Goal: Task Accomplishment & Management: Use online tool/utility

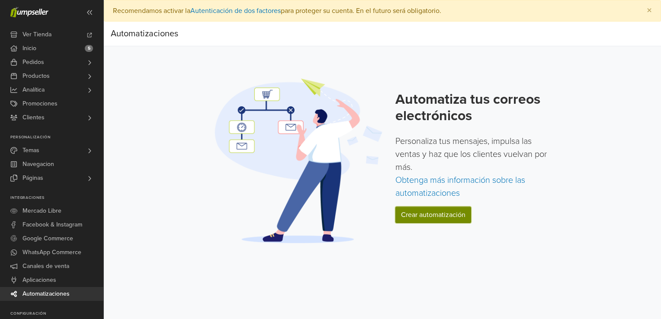
click at [446, 218] on link "Crear automatización" at bounding box center [433, 215] width 76 height 16
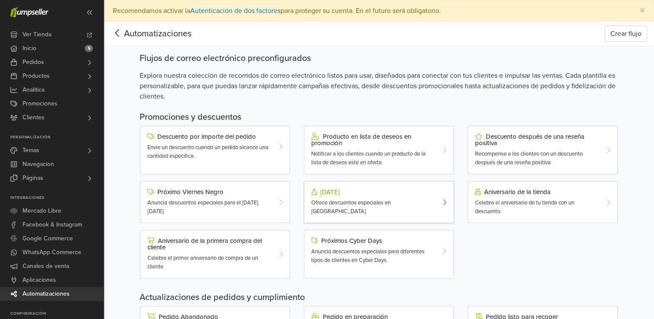
click at [368, 211] on div "[DATE] Ofrece descuentos especiales en [GEOGRAPHIC_DATA]." at bounding box center [379, 202] width 150 height 42
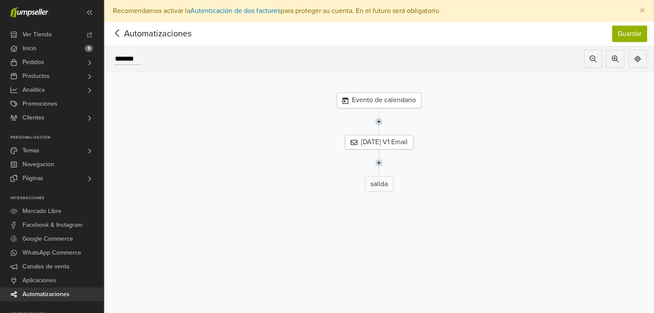
click at [405, 97] on div "Evento de calendario" at bounding box center [379, 101] width 85 height 16
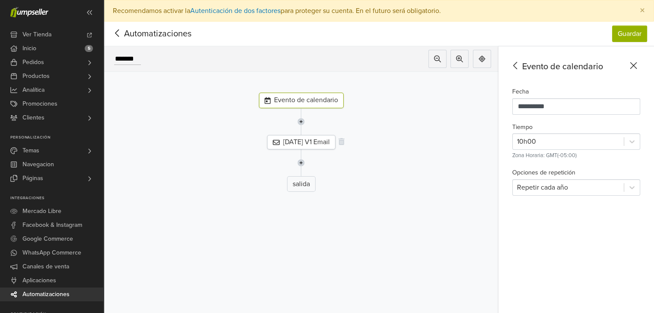
click at [294, 139] on div "[DATE] V1 Email" at bounding box center [301, 142] width 68 height 14
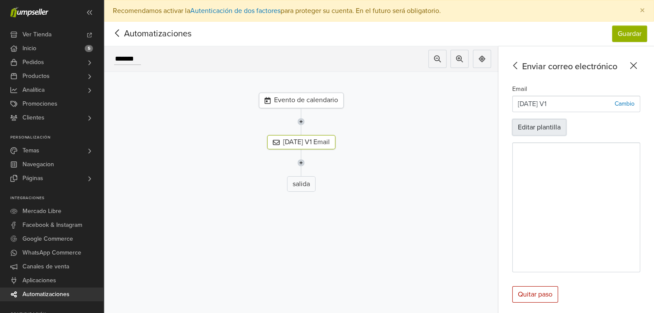
click at [547, 128] on button "Editar plantilla" at bounding box center [539, 127] width 54 height 16
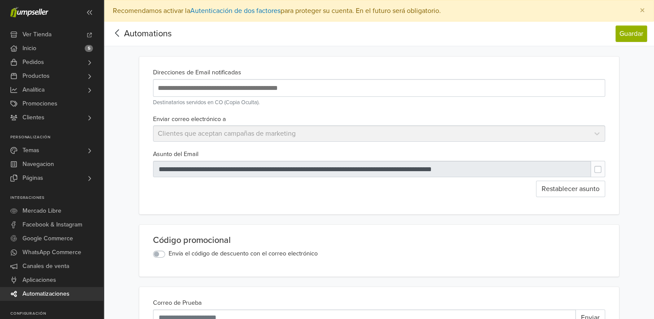
click at [119, 30] on icon at bounding box center [117, 33] width 13 height 11
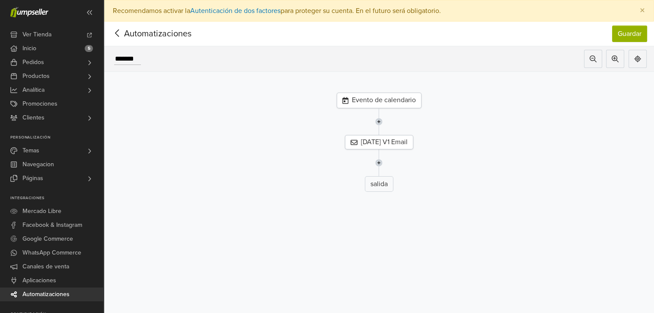
click at [116, 28] on icon at bounding box center [117, 33] width 13 height 11
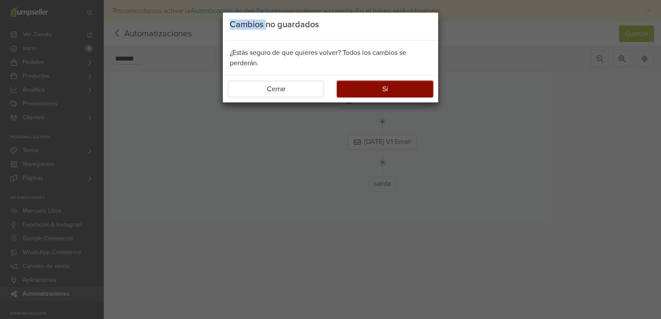
click at [364, 94] on button "Sí" at bounding box center [385, 89] width 96 height 16
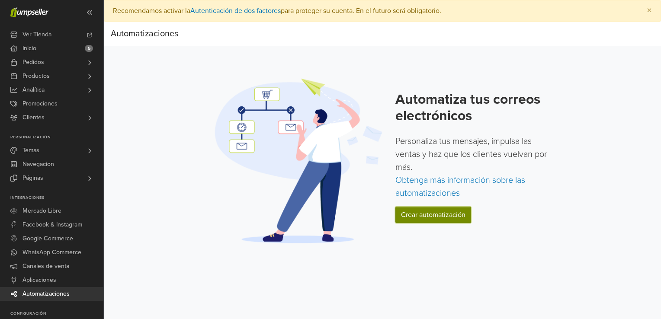
click at [424, 217] on link "Crear automatización" at bounding box center [433, 215] width 76 height 16
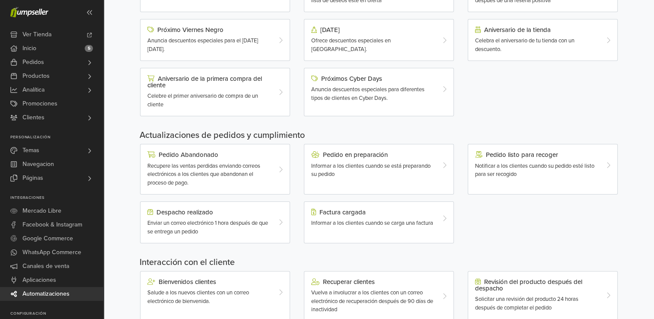
scroll to position [173, 0]
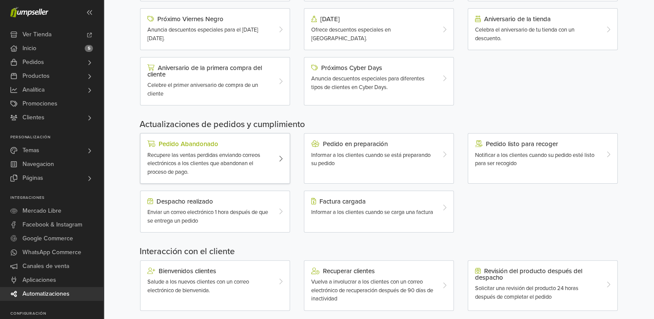
click at [225, 159] on span "Recupere las ventas perdidas enviando correos electrónicos a los clientes que a…" at bounding box center [203, 164] width 113 height 24
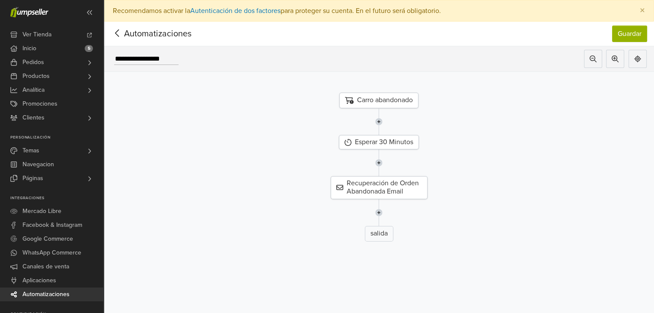
click at [380, 212] on img at bounding box center [378, 212] width 7 height 27
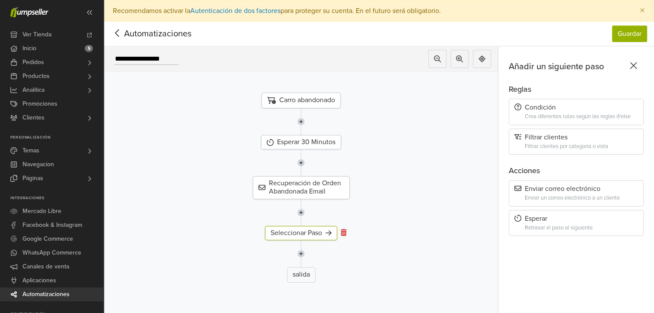
click at [345, 229] on icon at bounding box center [344, 232] width 6 height 7
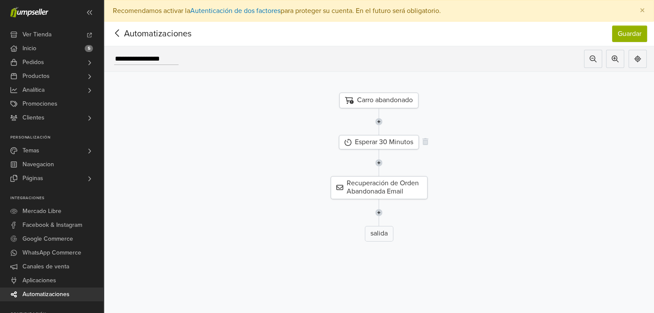
click at [373, 141] on div "Esperar 30 Minutos" at bounding box center [379, 142] width 80 height 14
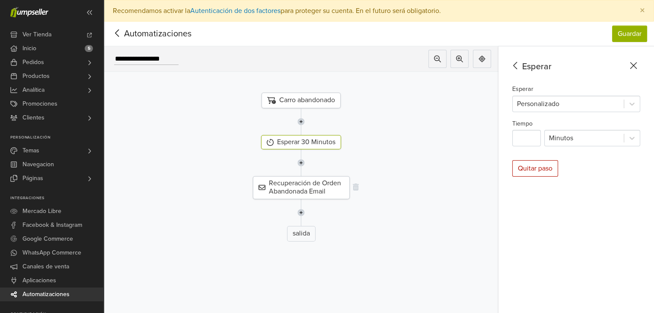
click at [329, 188] on div "Recuperación de Orden Abandonada Email" at bounding box center [301, 187] width 97 height 22
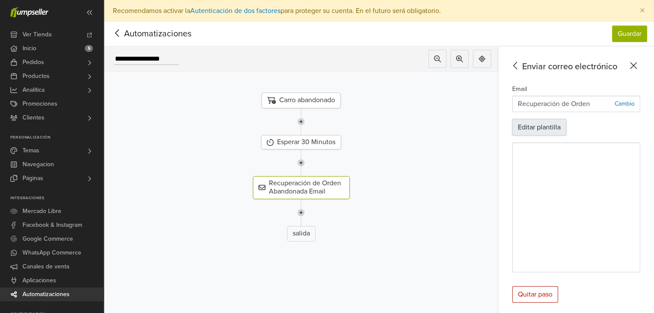
click at [539, 130] on button "Editar plantilla" at bounding box center [539, 127] width 54 height 16
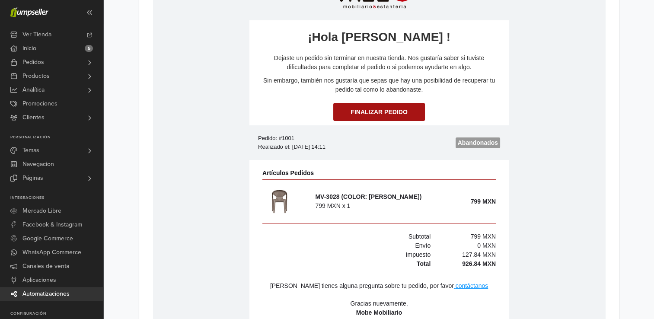
scroll to position [379, 0]
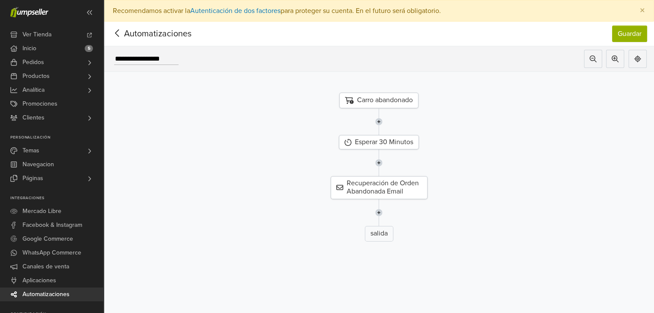
click at [121, 34] on icon at bounding box center [117, 33] width 13 height 11
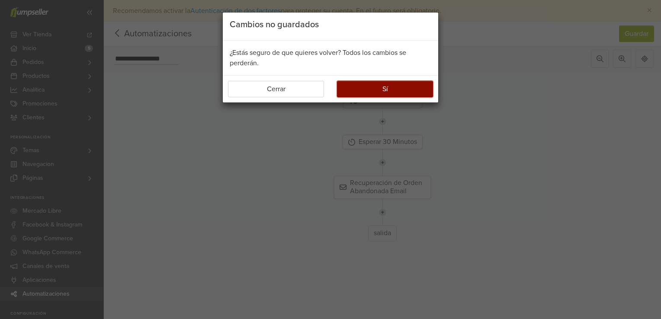
click at [406, 86] on button "Sí" at bounding box center [385, 89] width 96 height 16
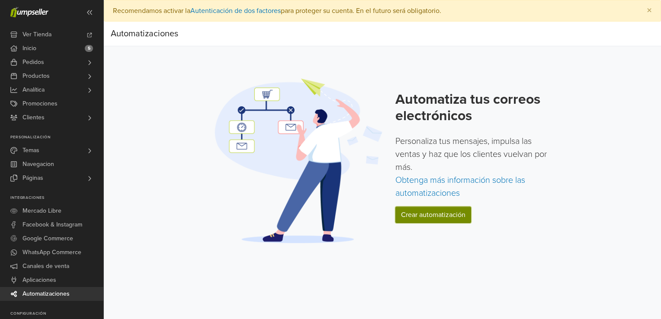
click at [431, 220] on link "Crear automatización" at bounding box center [433, 215] width 76 height 16
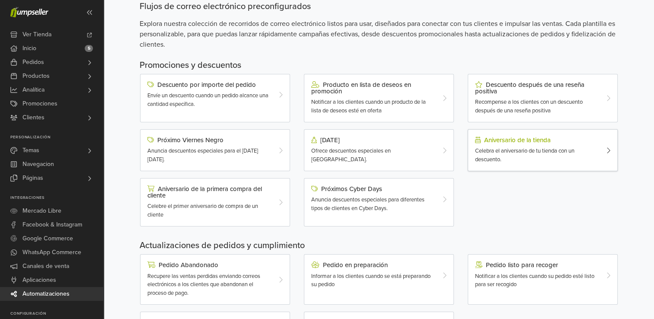
scroll to position [130, 0]
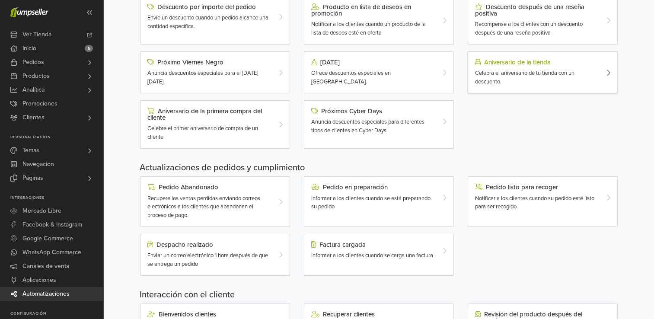
click at [521, 71] on span "Celebra el aniversario de tu tienda con un descuento." at bounding box center [524, 78] width 99 height 16
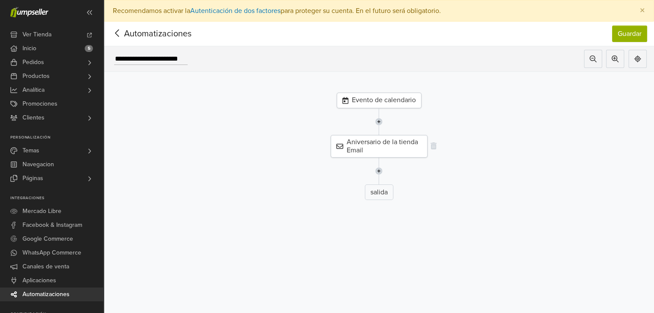
click at [398, 151] on div "Aniversario de la tienda Email" at bounding box center [379, 146] width 97 height 22
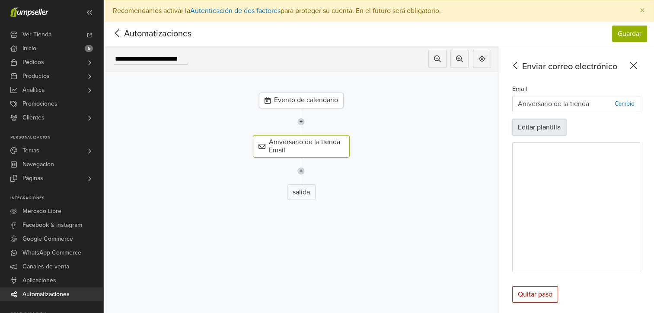
click at [553, 130] on button "Editar plantilla" at bounding box center [539, 127] width 54 height 16
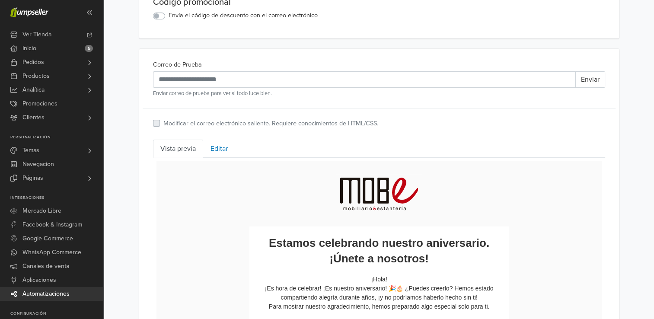
scroll to position [348, 0]
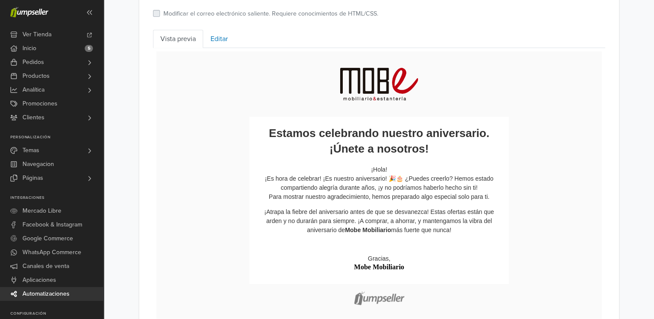
drag, startPoint x: 196, startPoint y: 75, endPoint x: 293, endPoint y: 140, distance: 116.3
click at [209, 88] on td "Estamos celebrando nuestro aniversario. ¡Únete a nosotros!" at bounding box center [378, 148] width 445 height 194
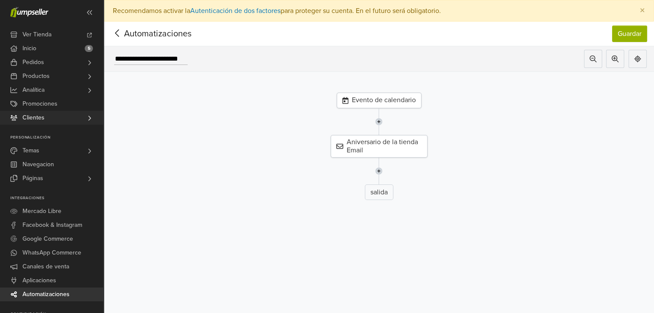
click at [42, 112] on span "Clientes" at bounding box center [33, 118] width 22 height 14
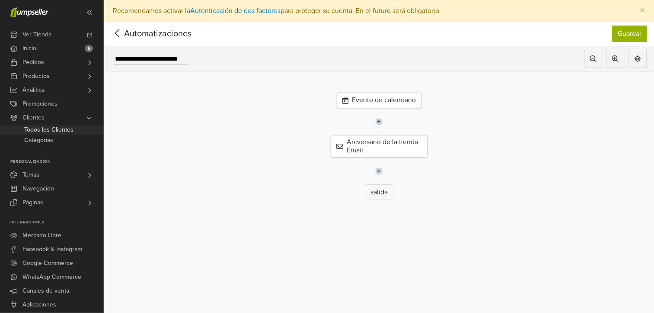
click at [52, 131] on span "Todos los Clientes" at bounding box center [48, 130] width 49 height 10
